Goal: Information Seeking & Learning: Learn about a topic

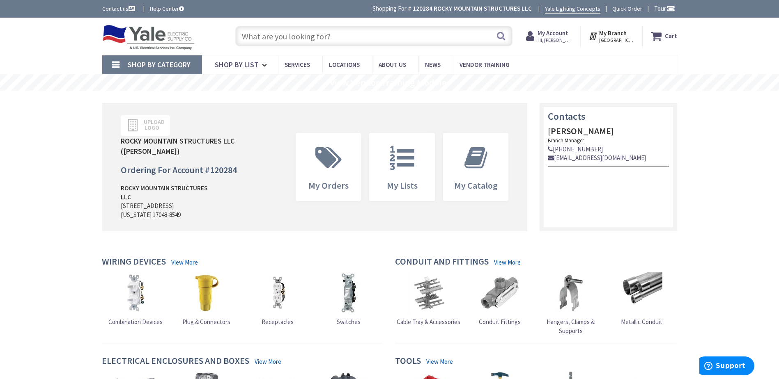
click at [309, 36] on input "text" at bounding box center [373, 36] width 277 height 21
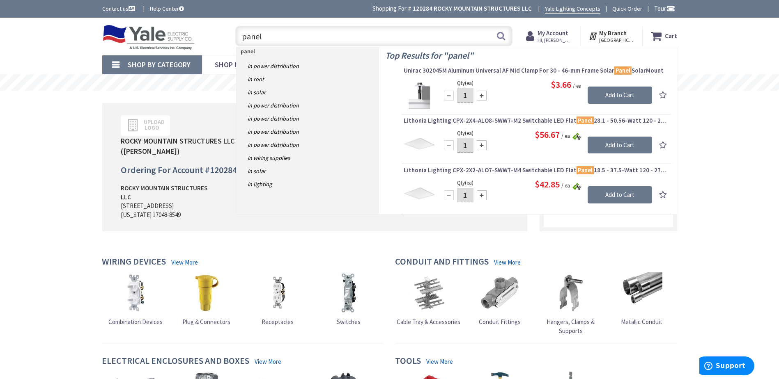
click at [243, 35] on input "panel" at bounding box center [373, 36] width 277 height 21
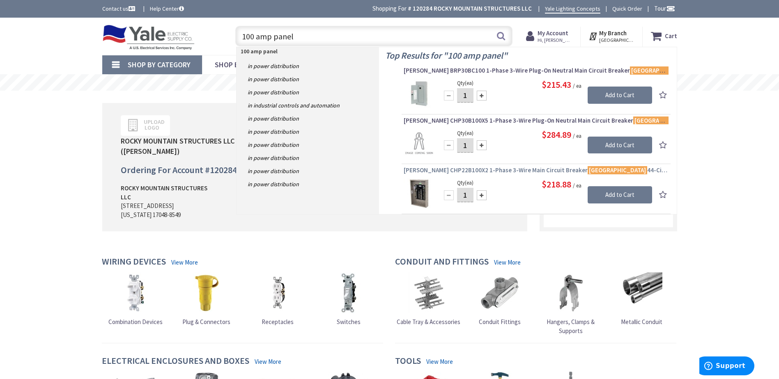
type input "100 amp panel"
click at [457, 170] on span "Eaton CHP22B100X2 1-Phase 3-Wire Main Circuit Breaker Load Center 44-Circuits 1…" at bounding box center [536, 170] width 265 height 8
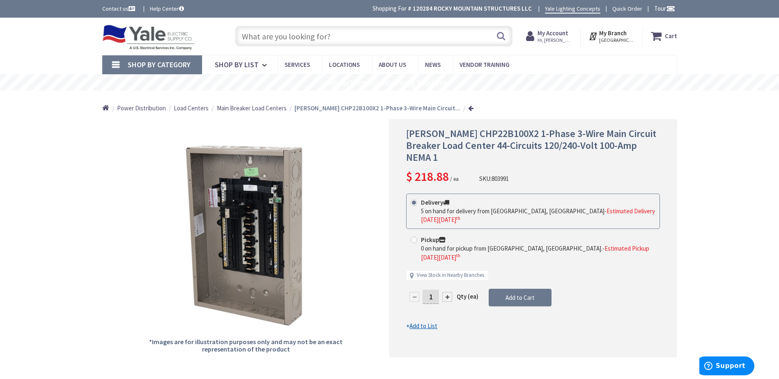
click at [306, 37] on input "text" at bounding box center [373, 36] width 277 height 21
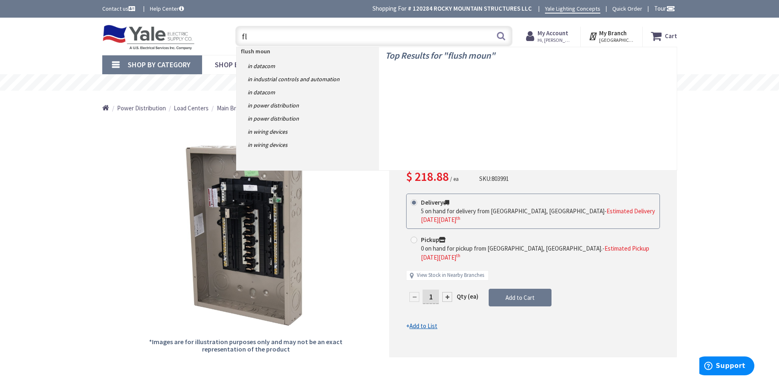
type input "f"
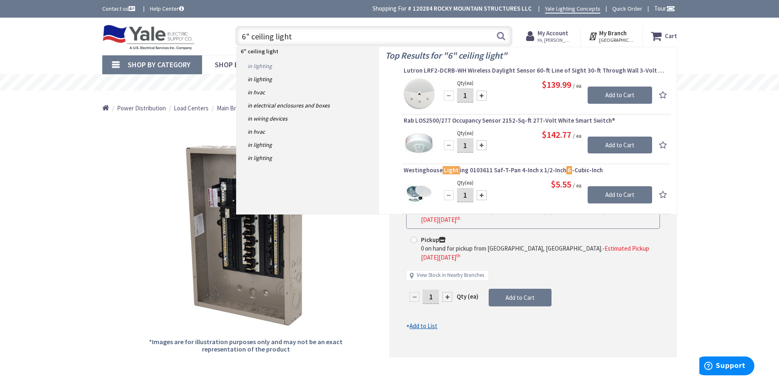
type input "6" ceiling light"
click at [258, 68] on link "in Lighting" at bounding box center [308, 66] width 142 height 13
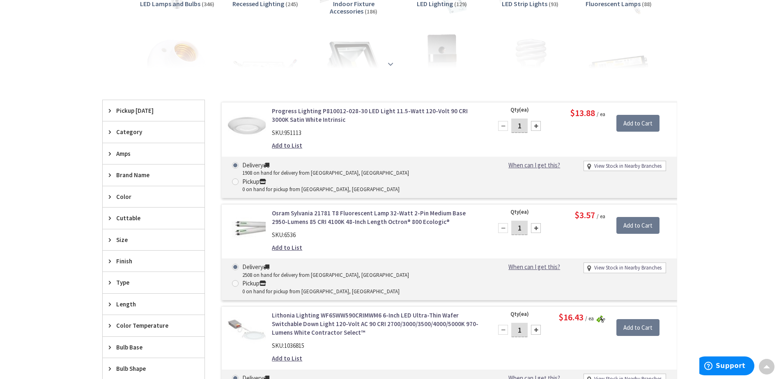
scroll to position [164, 0]
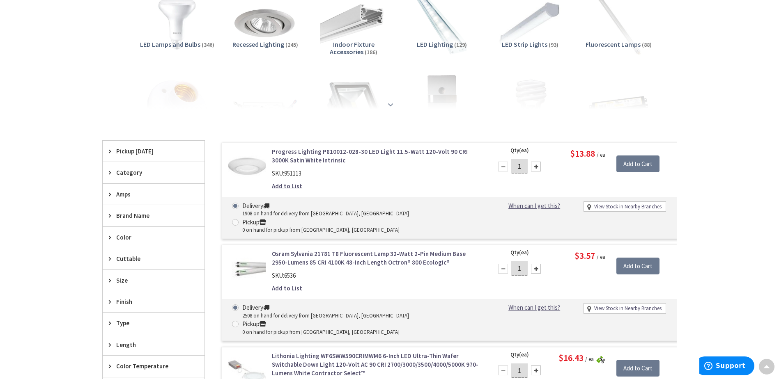
click at [389, 99] on div at bounding box center [390, 86] width 534 height 45
click at [390, 105] on strong at bounding box center [391, 104] width 10 height 9
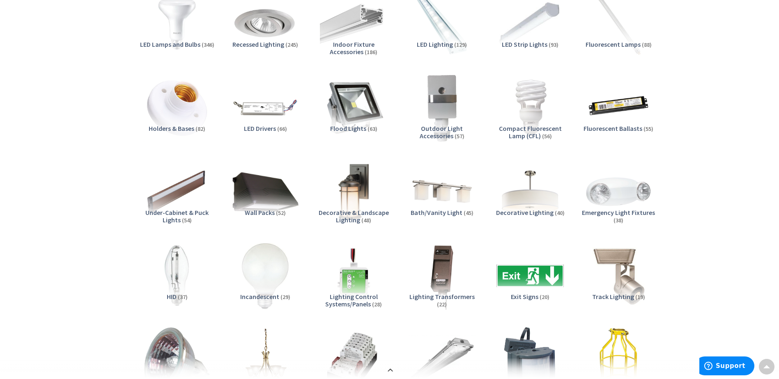
scroll to position [110, 0]
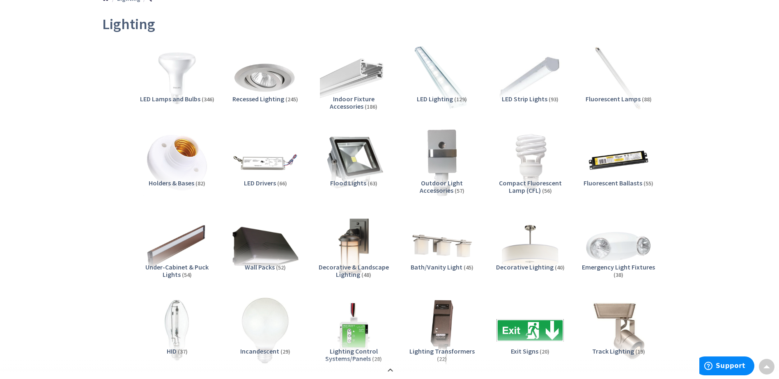
click at [273, 101] on span "Recessed Lighting" at bounding box center [258, 99] width 52 height 8
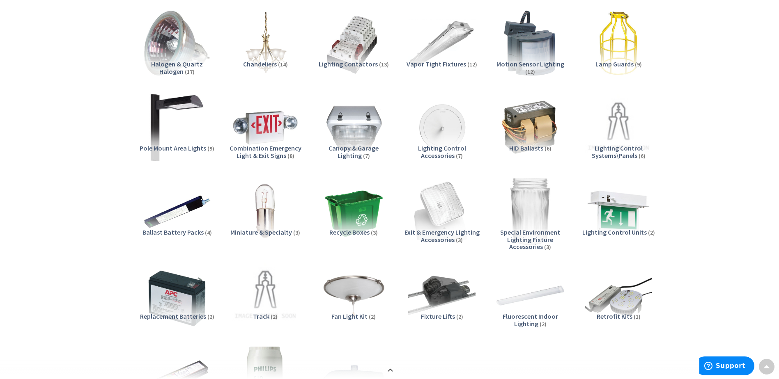
scroll to position [0, 0]
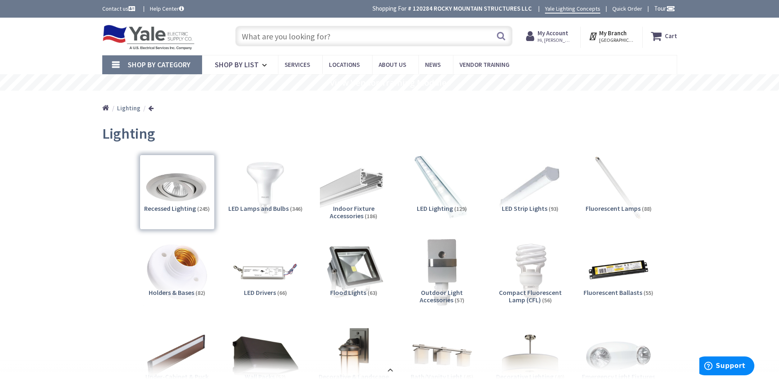
click at [371, 36] on input "text" at bounding box center [373, 36] width 277 height 21
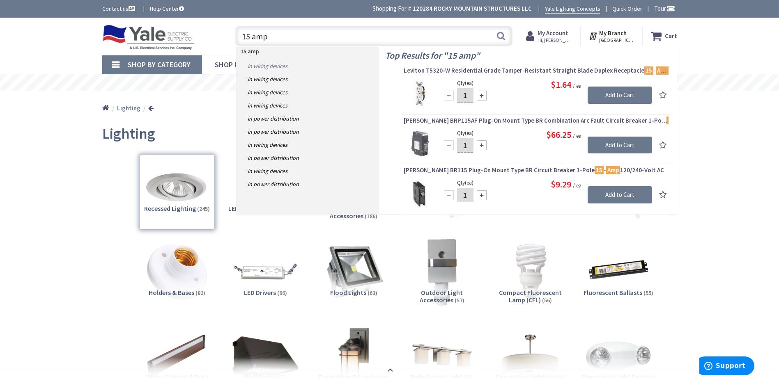
type input "15 amp"
click at [277, 64] on link "in Wiring Devices" at bounding box center [308, 66] width 142 height 13
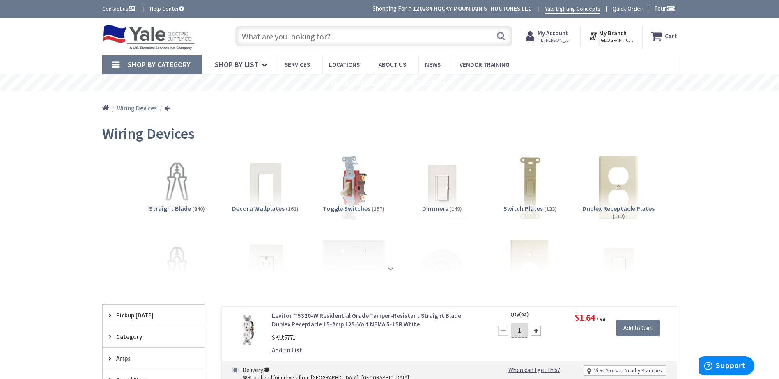
click at [390, 270] on strong at bounding box center [391, 268] width 10 height 9
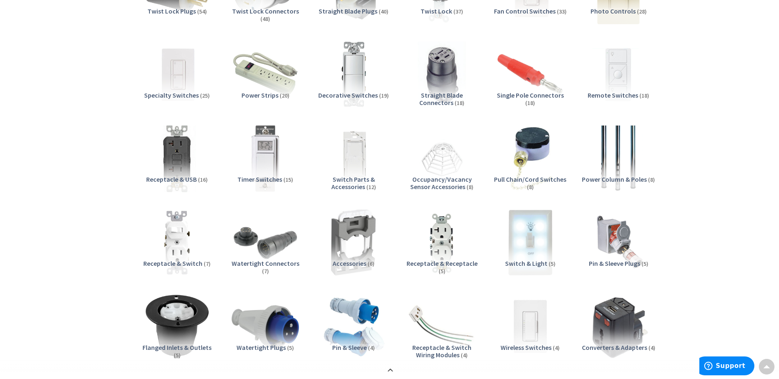
scroll to position [383, 0]
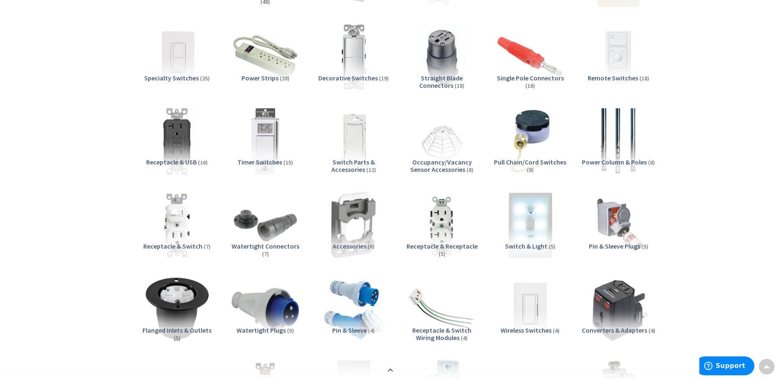
click at [191, 246] on span "Receptacle & Switch" at bounding box center [172, 246] width 59 height 8
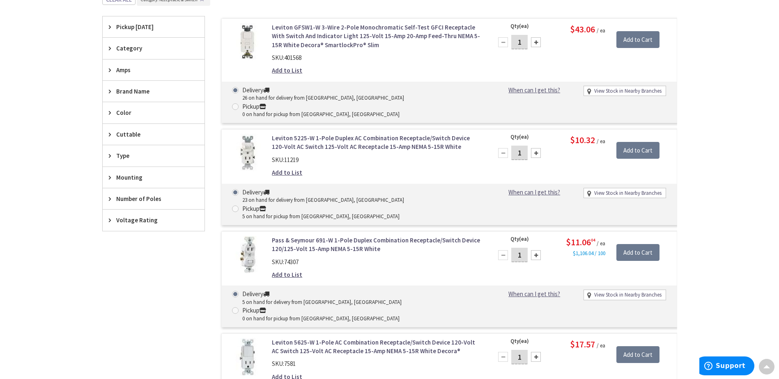
scroll to position [928, 0]
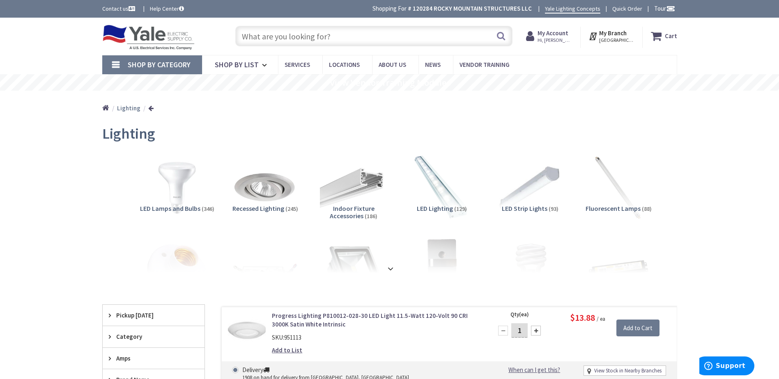
click at [305, 39] on input "text" at bounding box center [373, 36] width 277 height 21
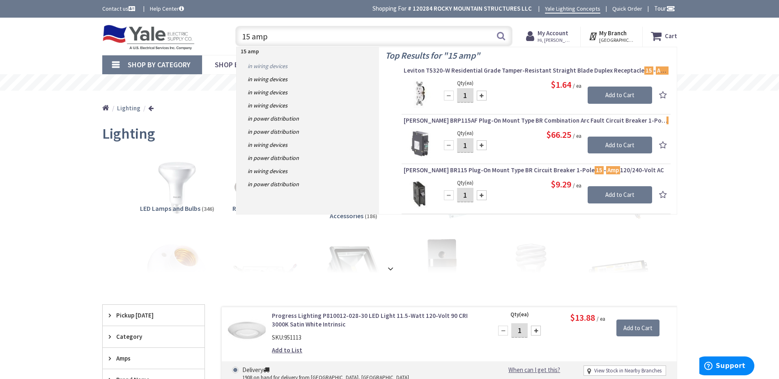
type input "15 amp"
click at [278, 67] on link "in Wiring Devices" at bounding box center [308, 66] width 142 height 13
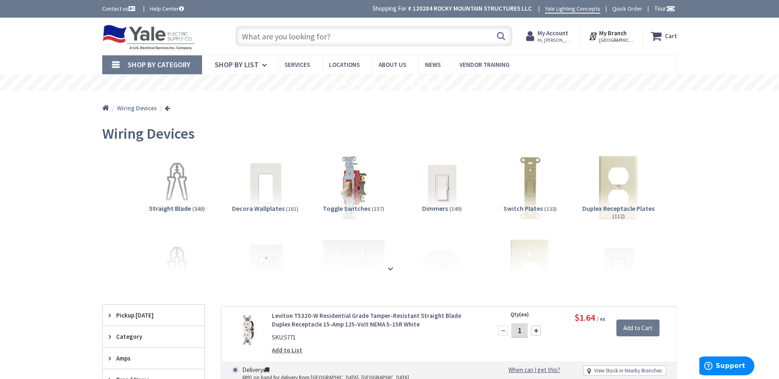
click at [299, 36] on input "text" at bounding box center [373, 36] width 277 height 21
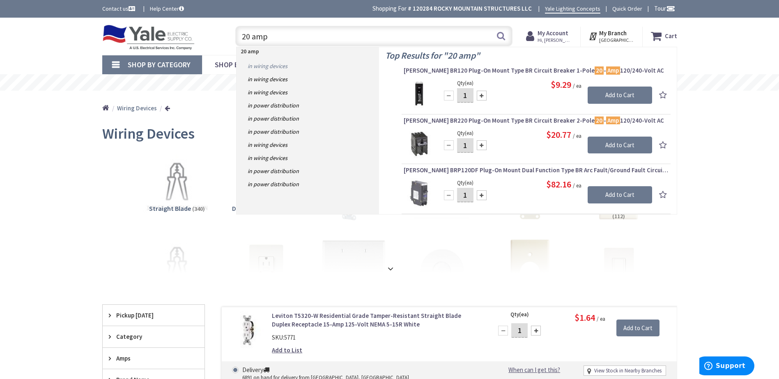
type input "20 amp"
click at [268, 67] on link "in Wiring Devices" at bounding box center [308, 66] width 142 height 13
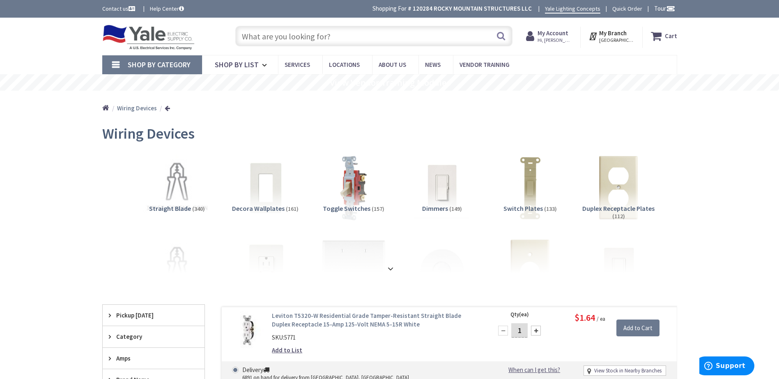
click at [282, 39] on input "text" at bounding box center [373, 36] width 277 height 21
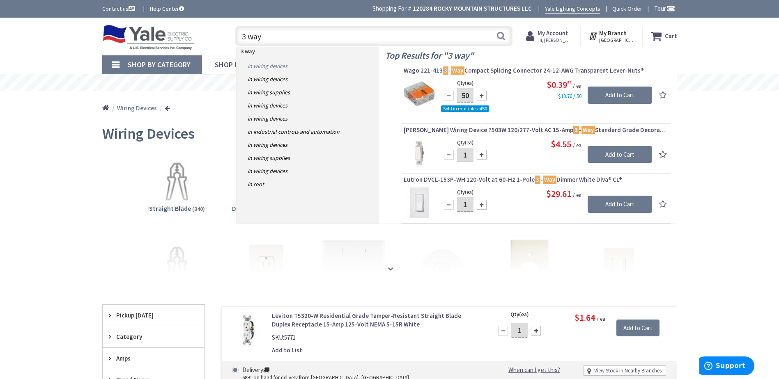
type input "3 way"
click at [272, 67] on link "in Wiring Devices" at bounding box center [308, 66] width 142 height 13
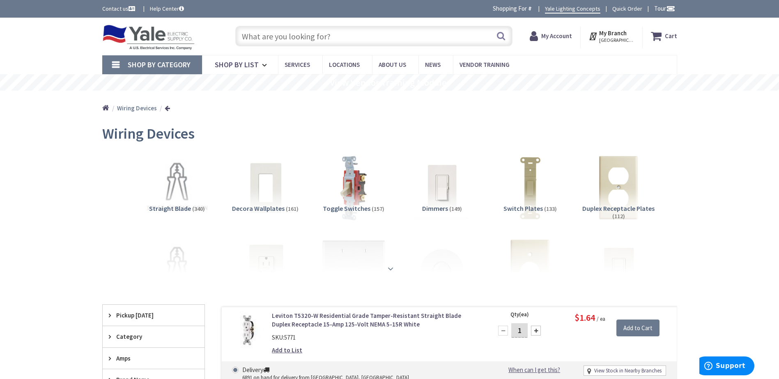
click at [392, 267] on strong at bounding box center [391, 265] width 10 height 9
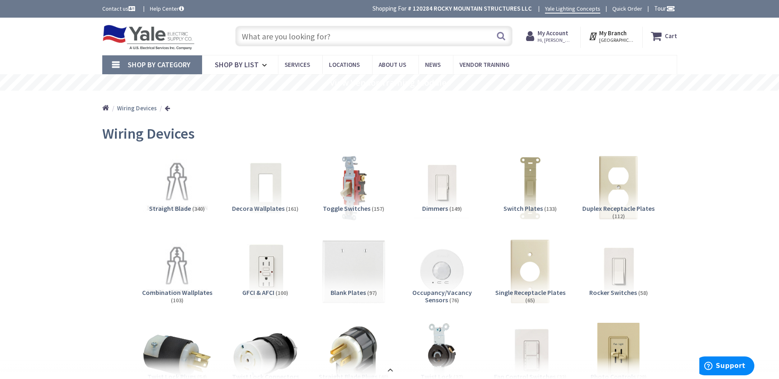
click at [279, 28] on input "text" at bounding box center [373, 36] width 277 height 21
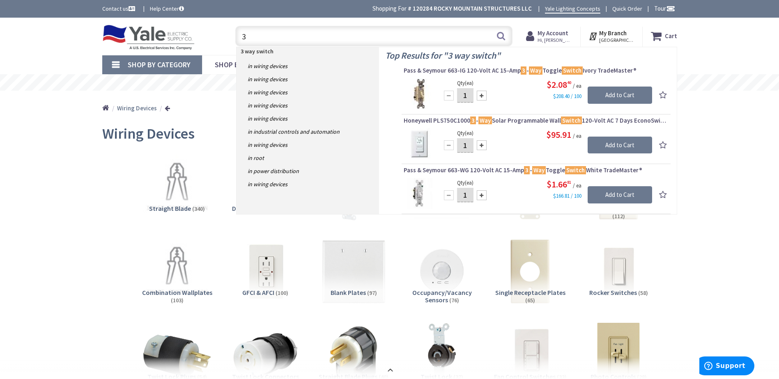
type input "3"
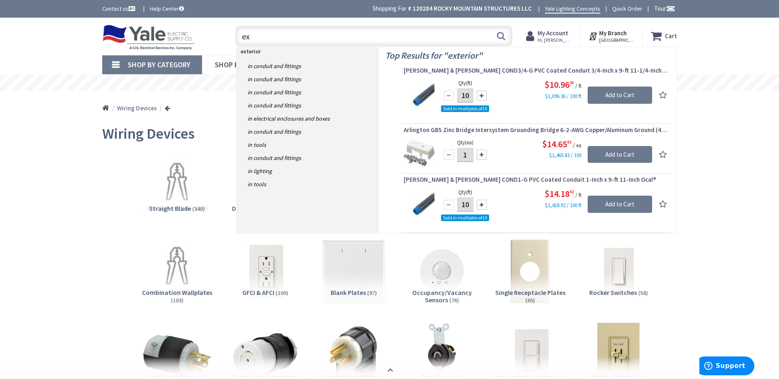
type input "e"
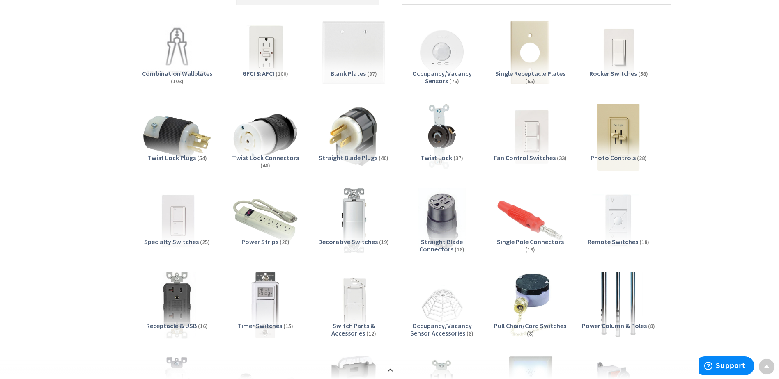
scroll to position [219, 0]
type input "arlington"
drag, startPoint x: 274, startPoint y: 66, endPoint x: 393, endPoint y: 88, distance: 121.5
click at [275, 66] on img at bounding box center [266, 53] width 68 height 68
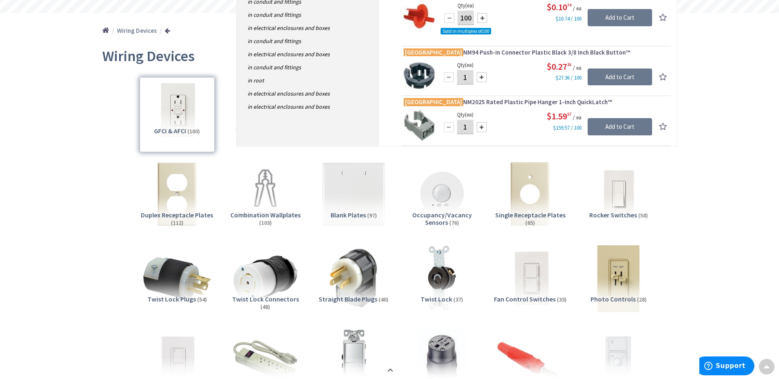
scroll to position [0, 0]
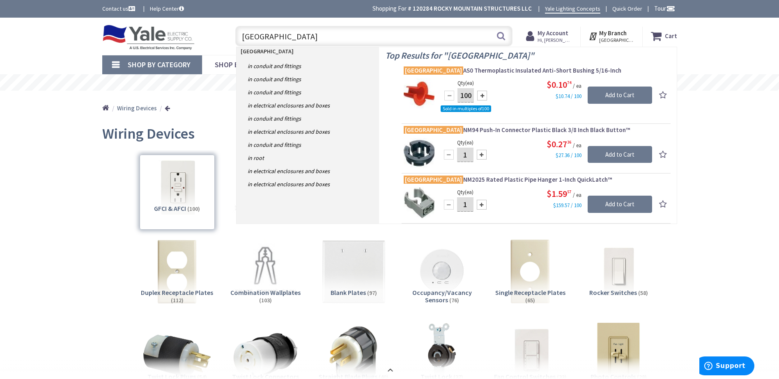
click at [503, 36] on button "Search" at bounding box center [501, 36] width 11 height 18
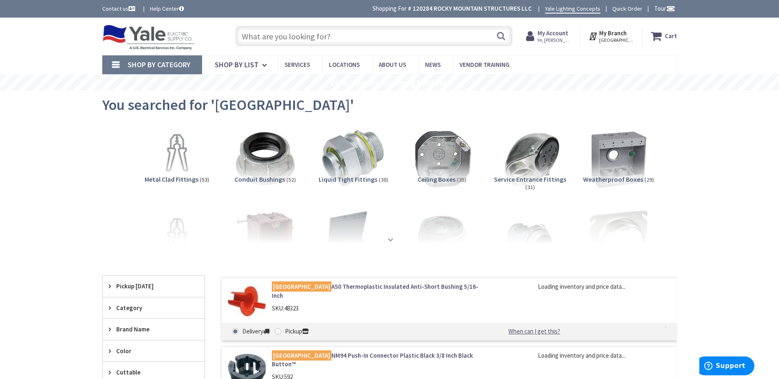
click at [387, 240] on strong at bounding box center [391, 239] width 10 height 9
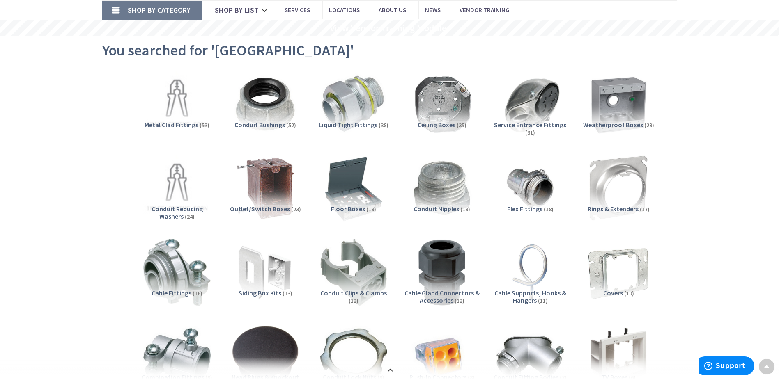
scroll to position [164, 0]
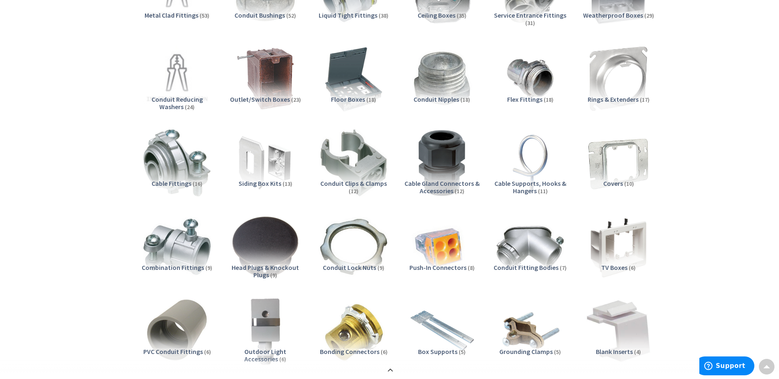
click at [279, 99] on span "Outlet/Switch Boxes" at bounding box center [260, 99] width 60 height 8
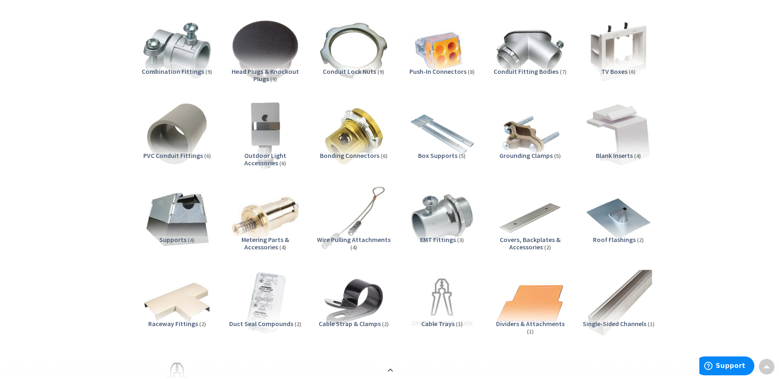
scroll to position [213, 0]
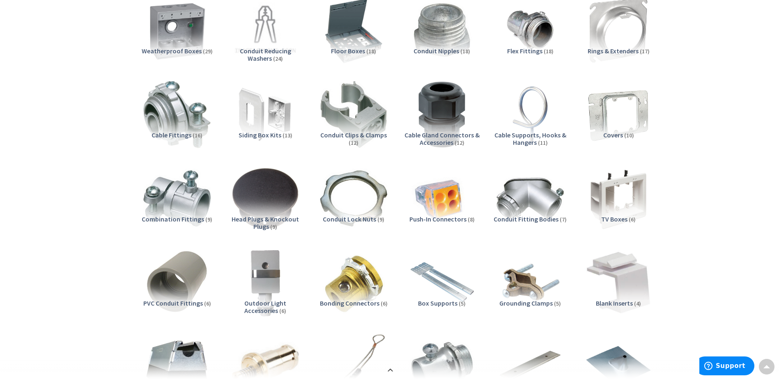
click at [265, 135] on span "Siding Box Kits" at bounding box center [260, 135] width 43 height 8
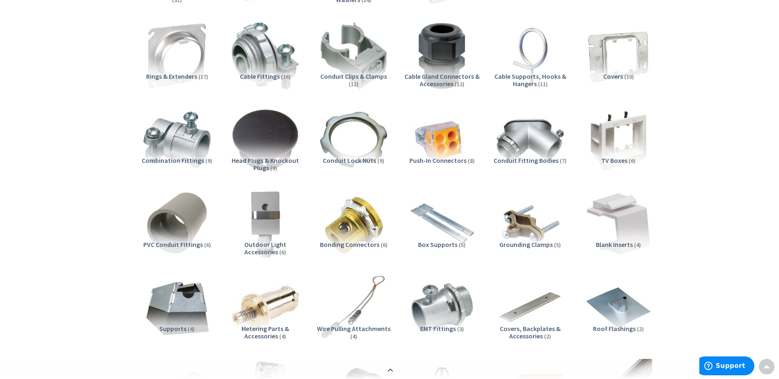
scroll to position [197, 0]
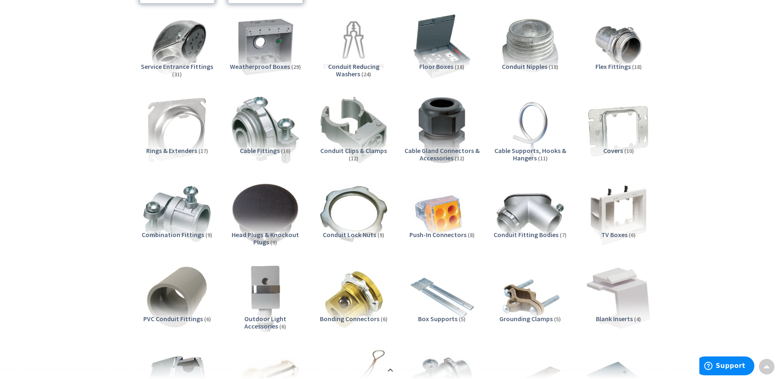
click at [253, 63] on span "Weatherproof Boxes" at bounding box center [260, 66] width 60 height 8
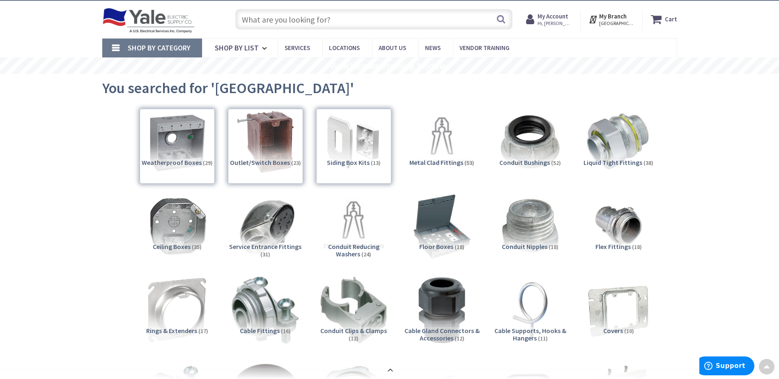
scroll to position [0, 0]
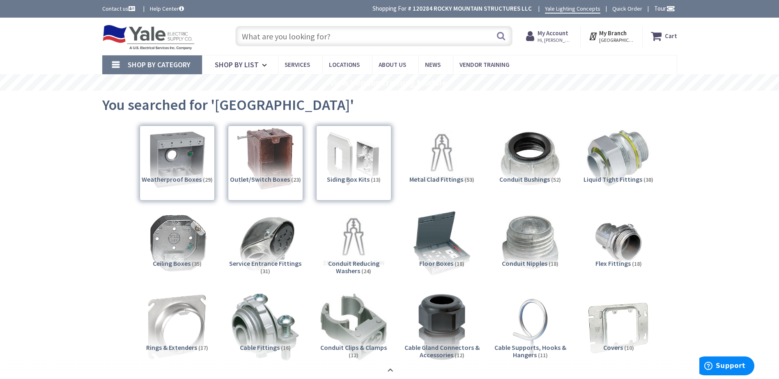
click at [262, 175] on div "Outlet/Switch Boxes (23)" at bounding box center [265, 163] width 75 height 75
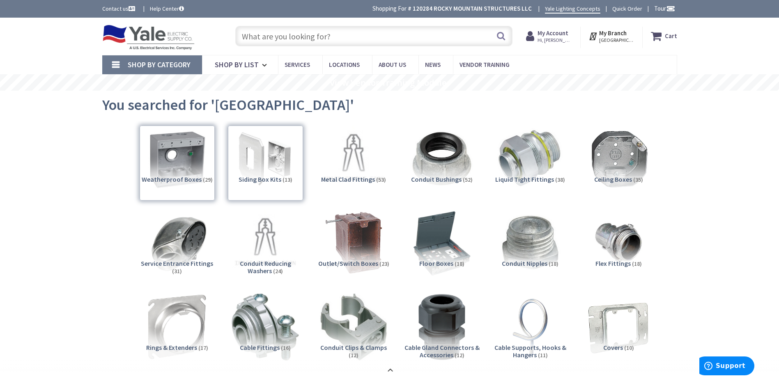
click at [334, 36] on input "text" at bounding box center [373, 36] width 277 height 21
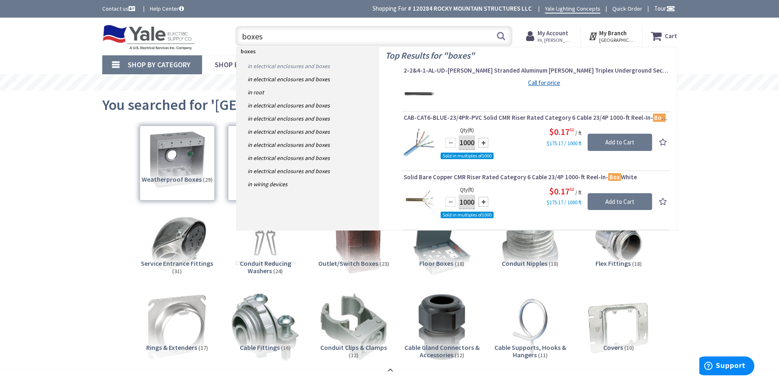
type input "boxes"
click at [296, 68] on link "in Electrical Enclosures and Boxes" at bounding box center [308, 66] width 142 height 13
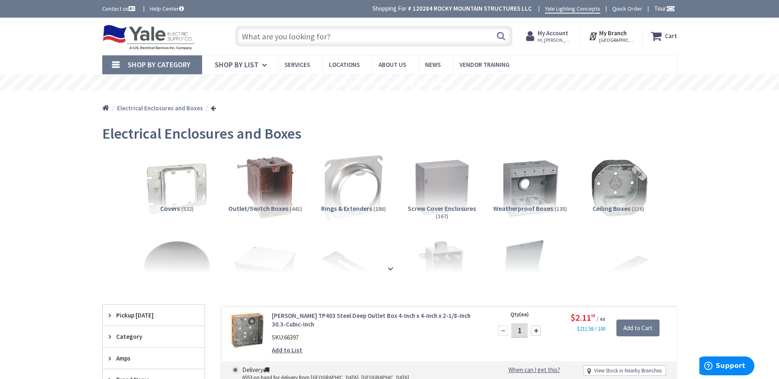
click at [304, 41] on input "text" at bounding box center [373, 36] width 277 height 21
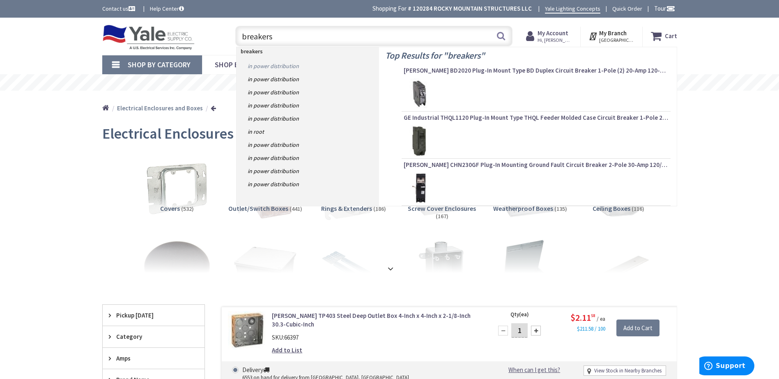
type input "breakers"
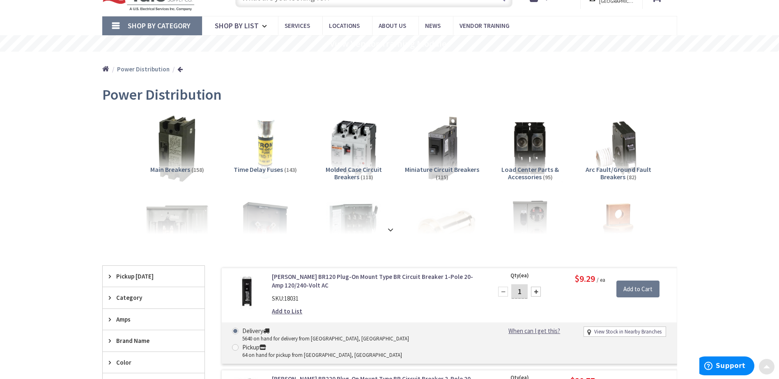
scroll to position [110, 0]
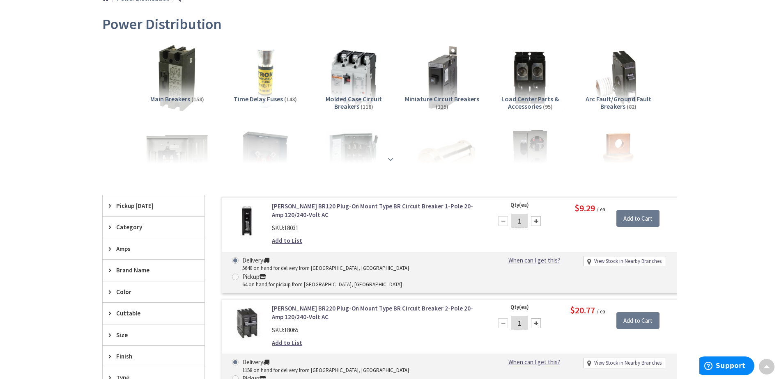
click at [389, 156] on strong at bounding box center [391, 159] width 10 height 9
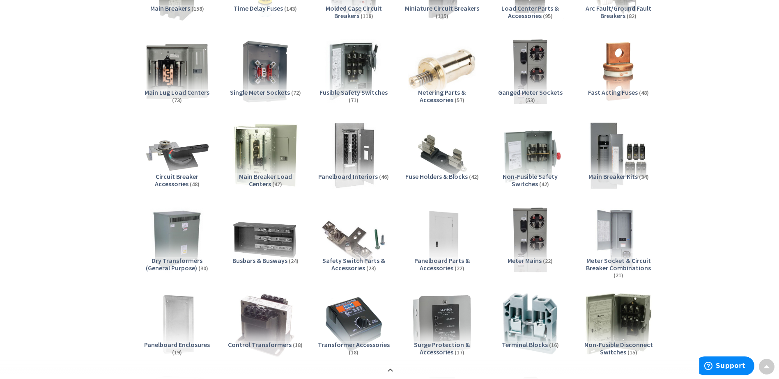
scroll to position [219, 0]
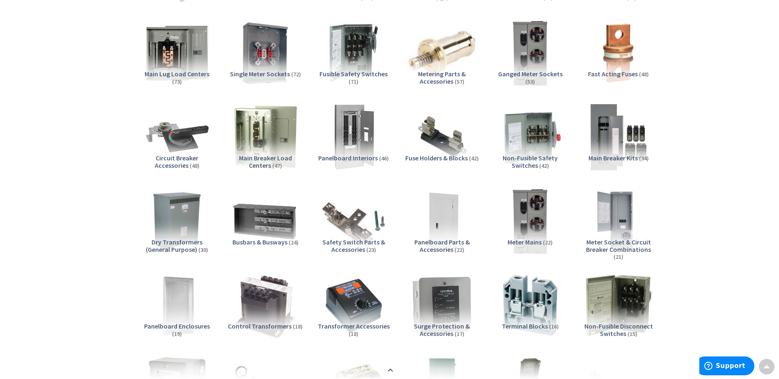
drag, startPoint x: 174, startPoint y: 71, endPoint x: 179, endPoint y: 79, distance: 9.6
click at [174, 71] on span "Main Lug Load Centers" at bounding box center [177, 74] width 65 height 8
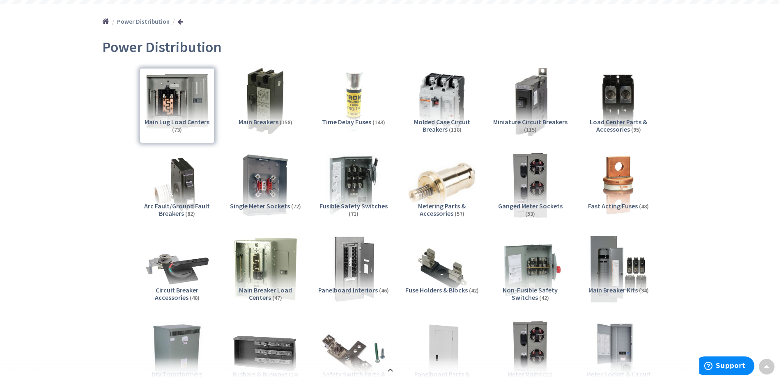
scroll to position [82, 0]
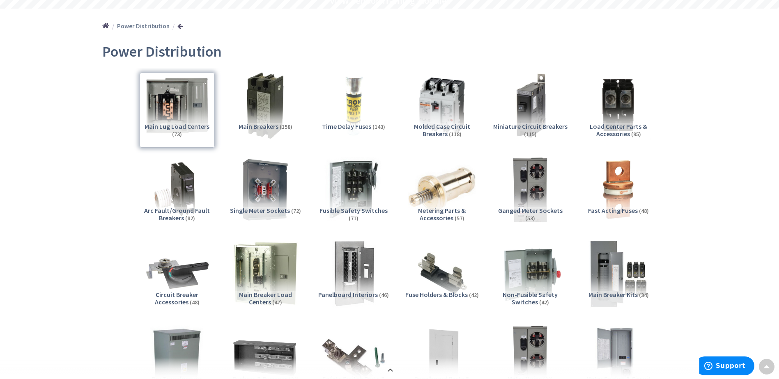
drag, startPoint x: 511, startPoint y: 124, endPoint x: 488, endPoint y: 173, distance: 54.4
click at [511, 124] on span "Miniature Circuit Breakers" at bounding box center [530, 126] width 74 height 8
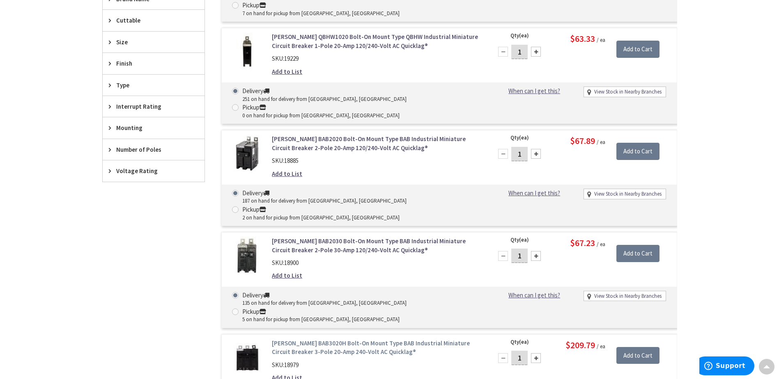
scroll to position [958, 0]
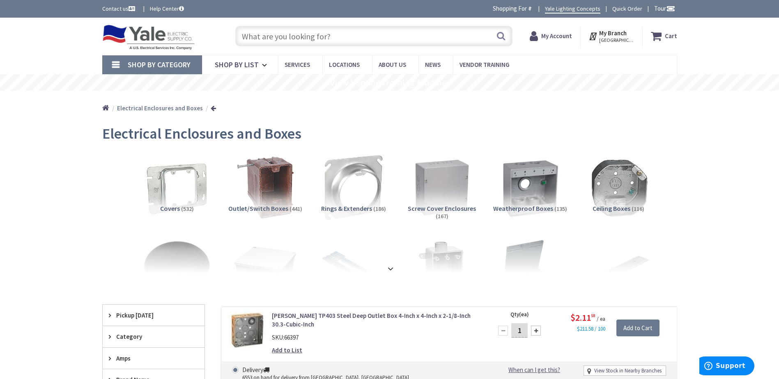
click at [318, 37] on input "text" at bounding box center [373, 36] width 277 height 21
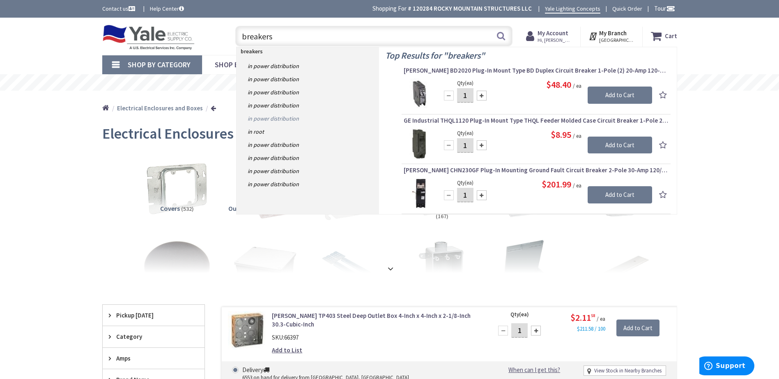
type input "breakers"
click at [278, 117] on link "in Power Distribution" at bounding box center [308, 118] width 142 height 13
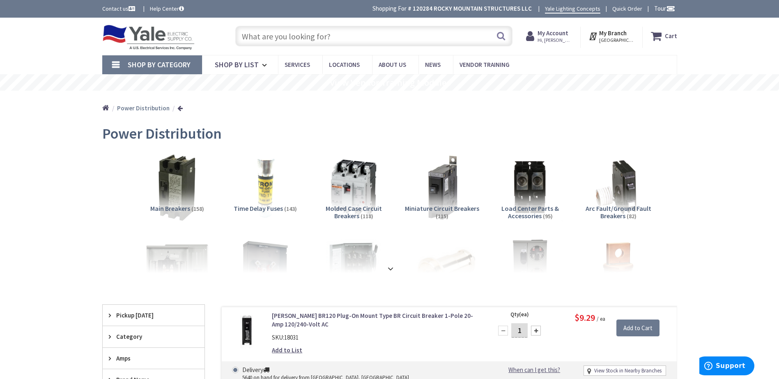
click at [280, 37] on input "text" at bounding box center [373, 36] width 277 height 21
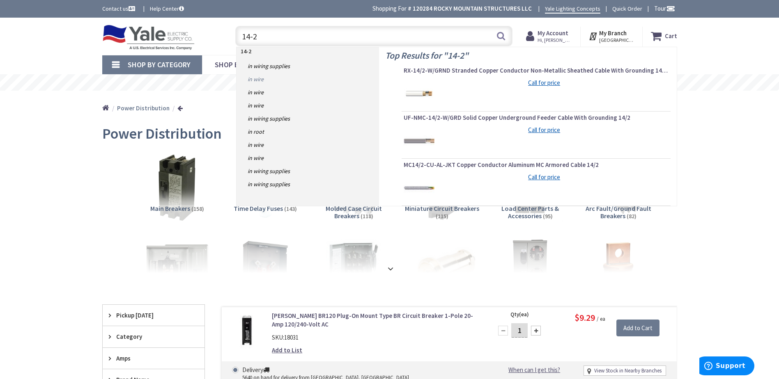
type input "14-2"
click at [253, 79] on link "in Wire" at bounding box center [308, 79] width 142 height 13
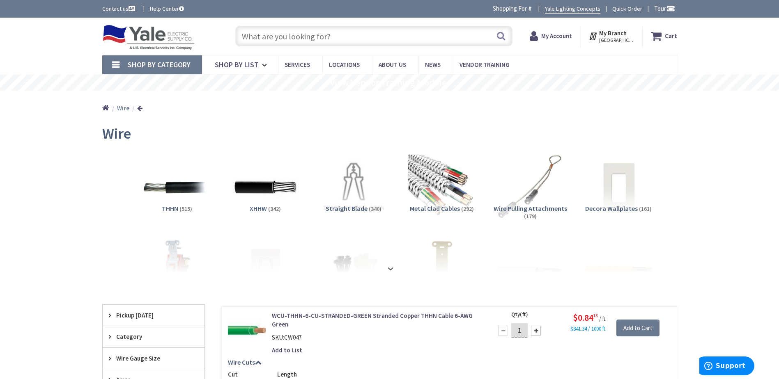
scroll to position [55, 0]
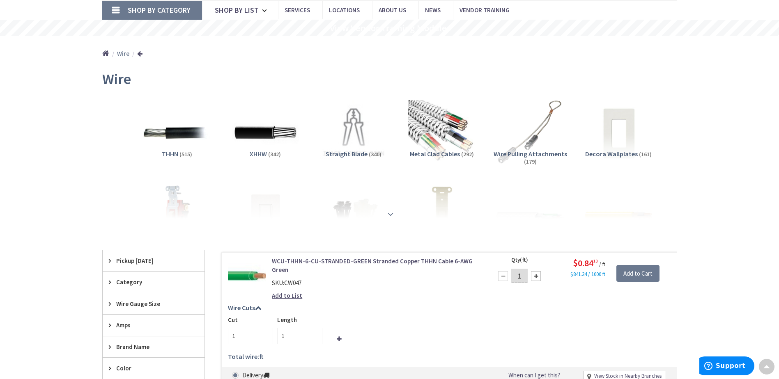
click at [389, 213] on strong at bounding box center [391, 214] width 10 height 9
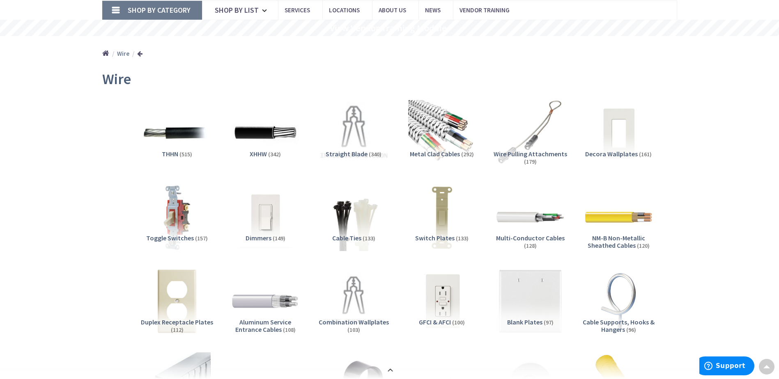
scroll to position [0, 0]
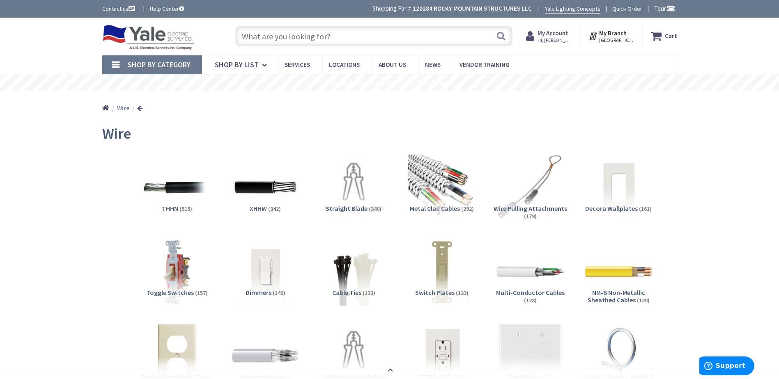
click at [269, 40] on input "text" at bounding box center [373, 36] width 277 height 21
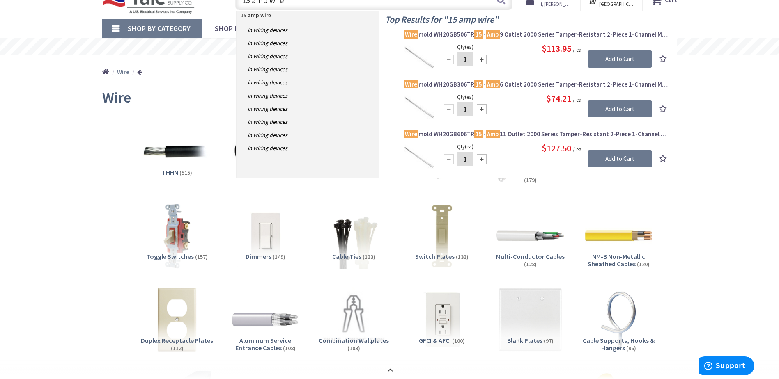
scroll to position [55, 0]
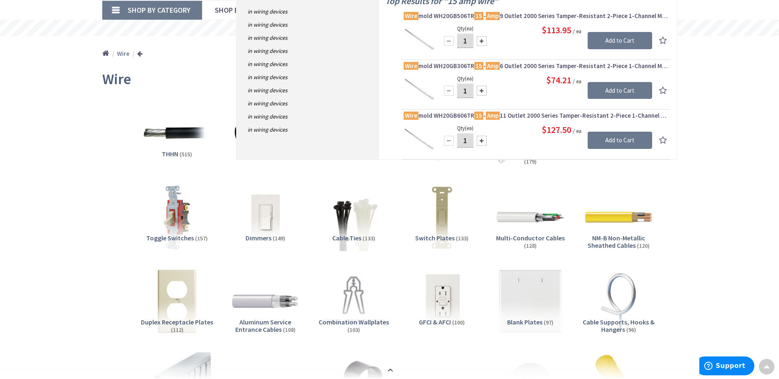
type input "15 amp wire"
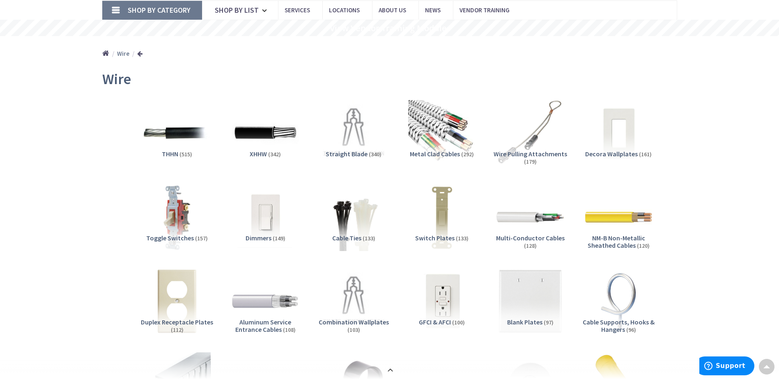
click at [604, 246] on span "NM-B Non-Metallic Sheathed Cables" at bounding box center [616, 242] width 57 height 16
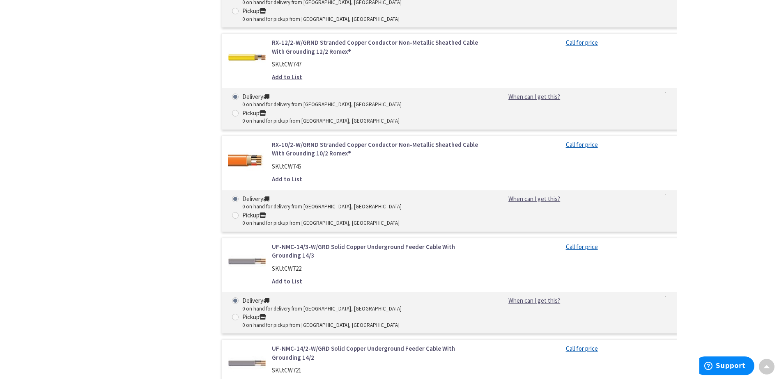
scroll to position [3190, 0]
